Goal: Check status: Check status

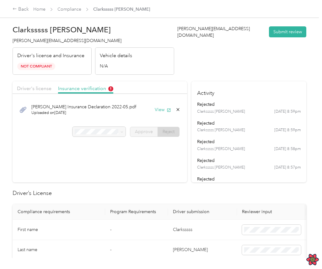
scroll to position [17, 0]
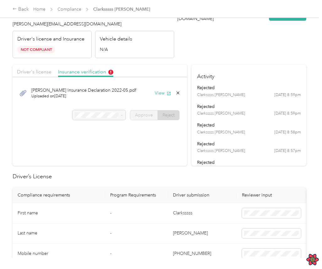
click at [36, 76] on div "Driver's license Insurance verification" at bounding box center [100, 71] width 174 height 13
click at [40, 71] on span "Driver's license" at bounding box center [34, 72] width 34 height 6
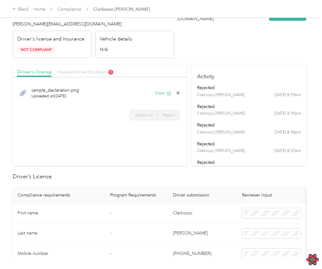
click at [69, 69] on span "Insurance verification" at bounding box center [85, 72] width 55 height 6
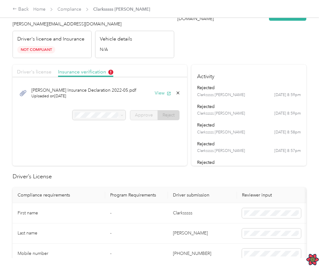
click at [50, 70] on span "Driver's license" at bounding box center [34, 72] width 34 height 6
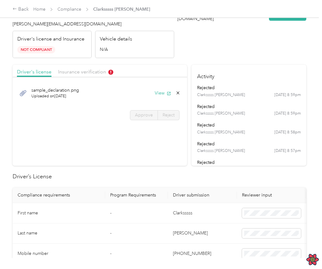
click at [105, 92] on div "sample_declaration.png Uploaded on 4/25/2024 View" at bounding box center [99, 92] width 165 height 21
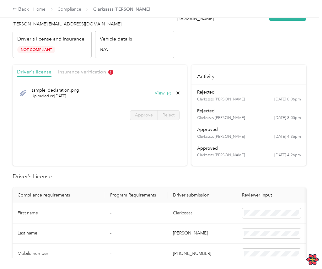
scroll to position [0, 0]
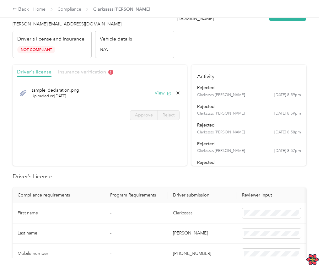
click at [67, 71] on span "Insurance verification" at bounding box center [85, 72] width 55 height 6
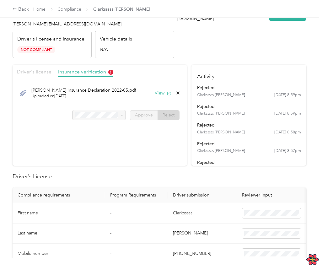
click at [37, 73] on span "Driver's license" at bounding box center [34, 72] width 34 height 6
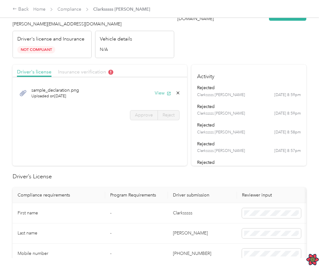
click at [90, 69] on span "Insurance verification" at bounding box center [85, 72] width 55 height 6
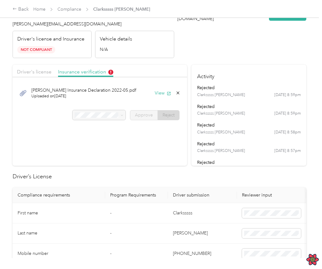
click at [115, 103] on div "Clark Insurance Declaration 2022-05.pdf Uploaded on 6/1/2022 View" at bounding box center [99, 92] width 165 height 21
click at [144, 88] on div "Clark Insurance Declaration 2022-05.pdf Uploaded on 6/1/2022 View" at bounding box center [99, 92] width 165 height 21
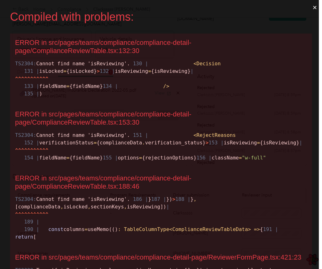
click at [148, 74] on span "=" at bounding box center [149, 71] width 3 height 6
click at [139, 83] on div "TS2304: Cannot find name 'isReviewing'. 130 | < Decision 131 | isLocked = {isLo…" at bounding box center [160, 79] width 291 height 38
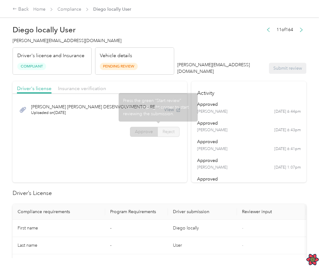
click at [117, 147] on section "Driver's license Insurance verification [PERSON_NAME] [PERSON_NAME] DESENVOLVIM…" at bounding box center [100, 131] width 174 height 101
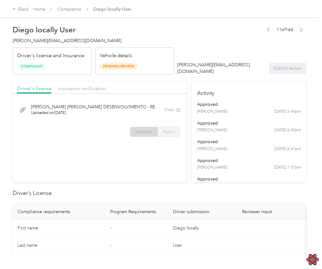
click at [131, 99] on div "[PERSON_NAME] [PERSON_NAME] DESENVOLVIMENTO - REC.pdf Uploaded on [DATE] View" at bounding box center [99, 109] width 165 height 21
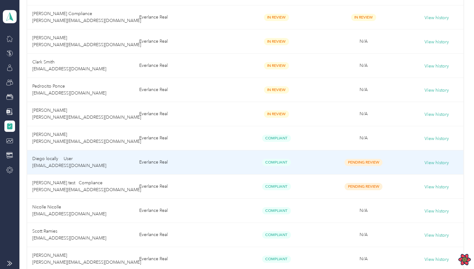
scroll to position [559, 0]
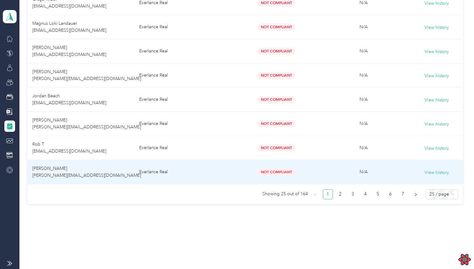
click at [214, 170] on td "Everlance Real" at bounding box center [183, 172] width 99 height 24
